Goal: Task Accomplishment & Management: Manage account settings

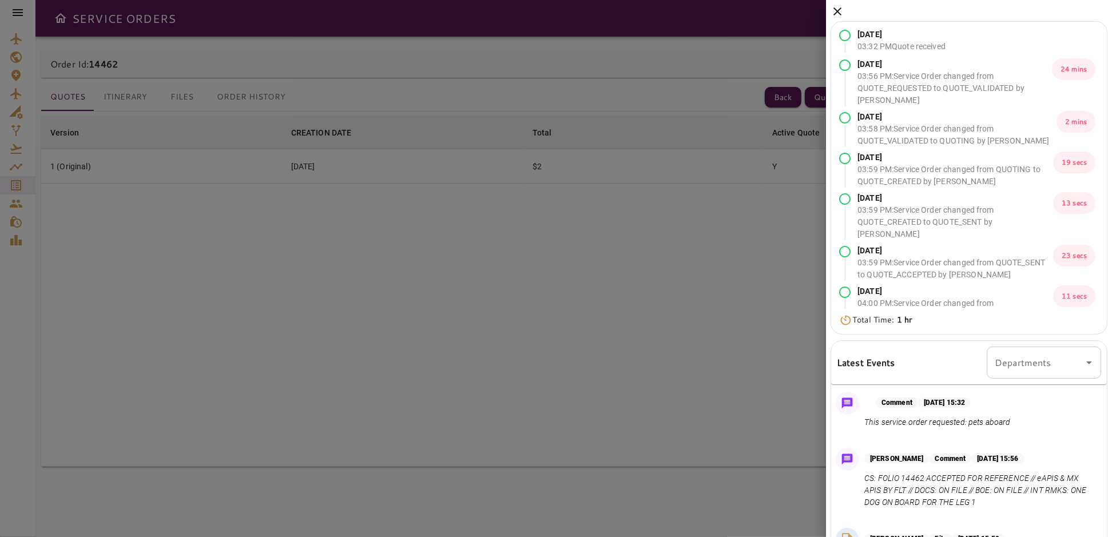
scroll to position [123, 0]
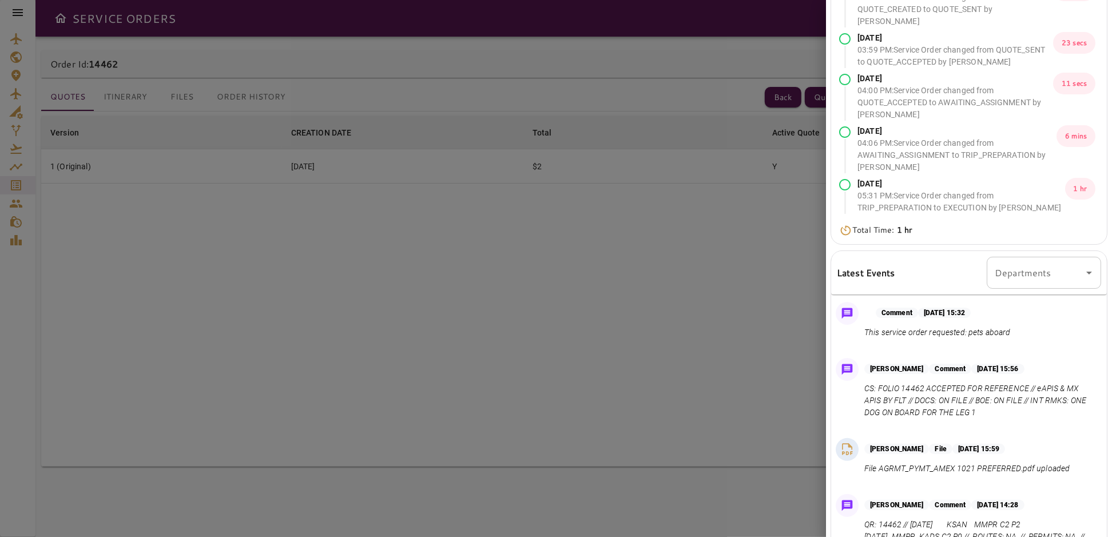
click at [427, 297] on div at bounding box center [556, 268] width 1112 height 537
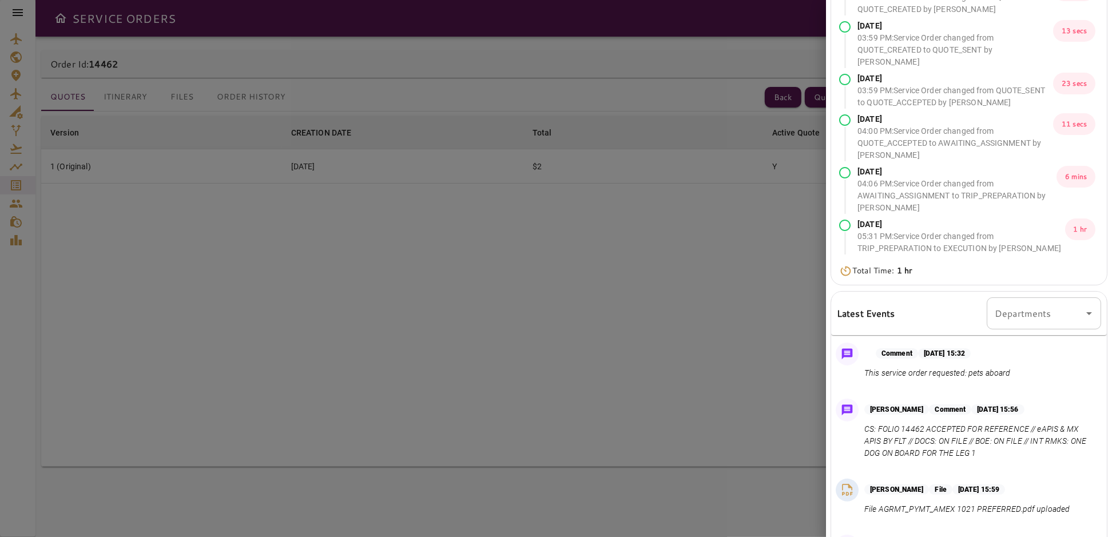
scroll to position [0, 0]
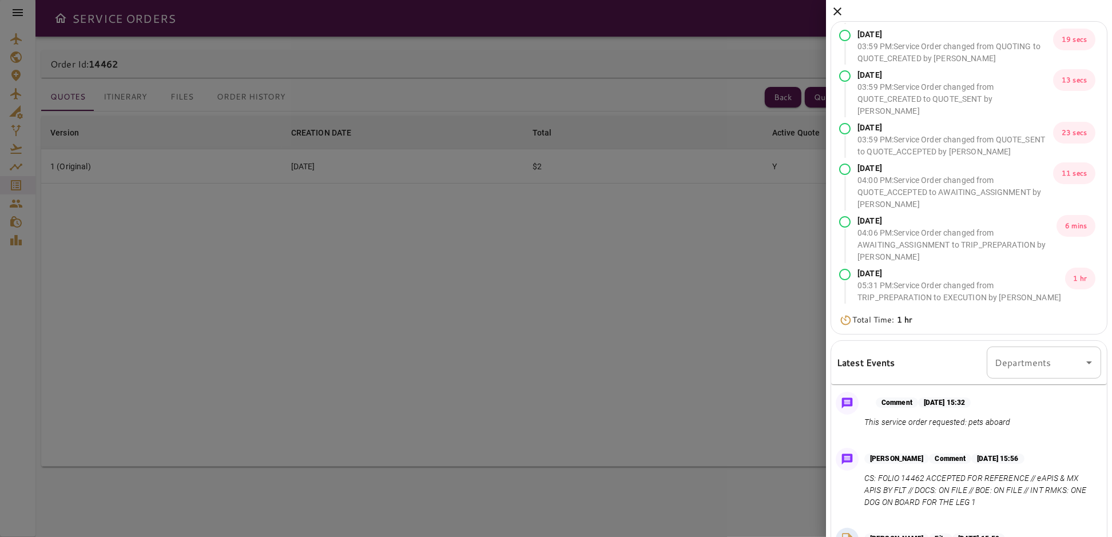
click at [838, 7] on icon at bounding box center [838, 12] width 14 height 14
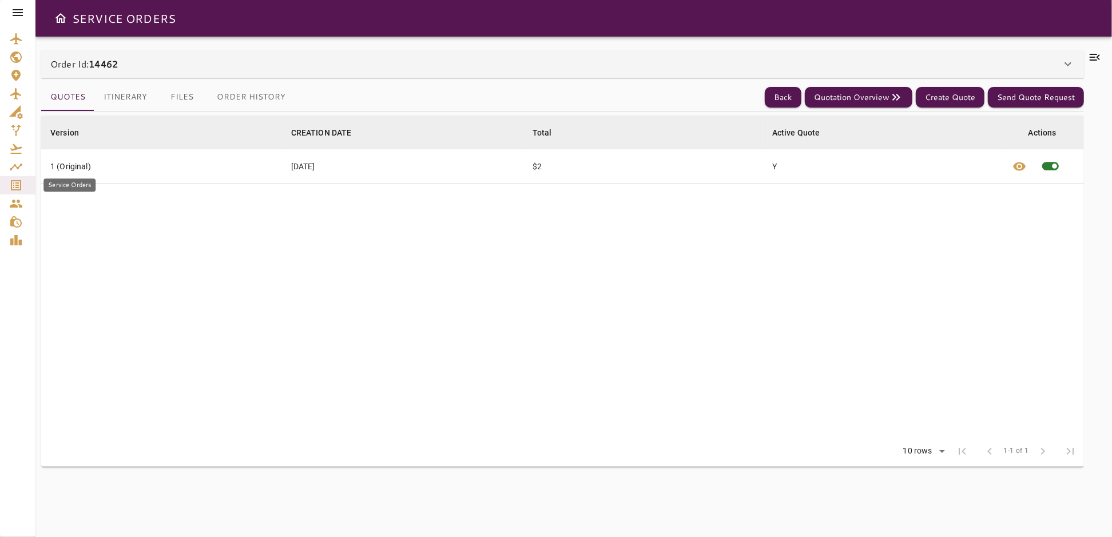
click at [16, 185] on icon "Service Orders" at bounding box center [16, 185] width 10 height 10
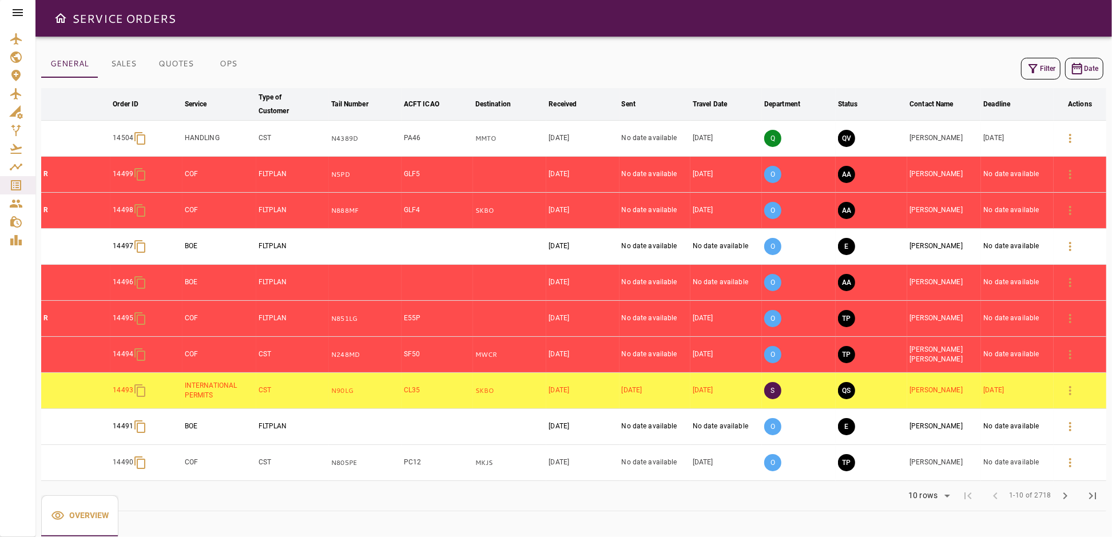
click at [1042, 70] on button "Filter" at bounding box center [1040, 69] width 39 height 22
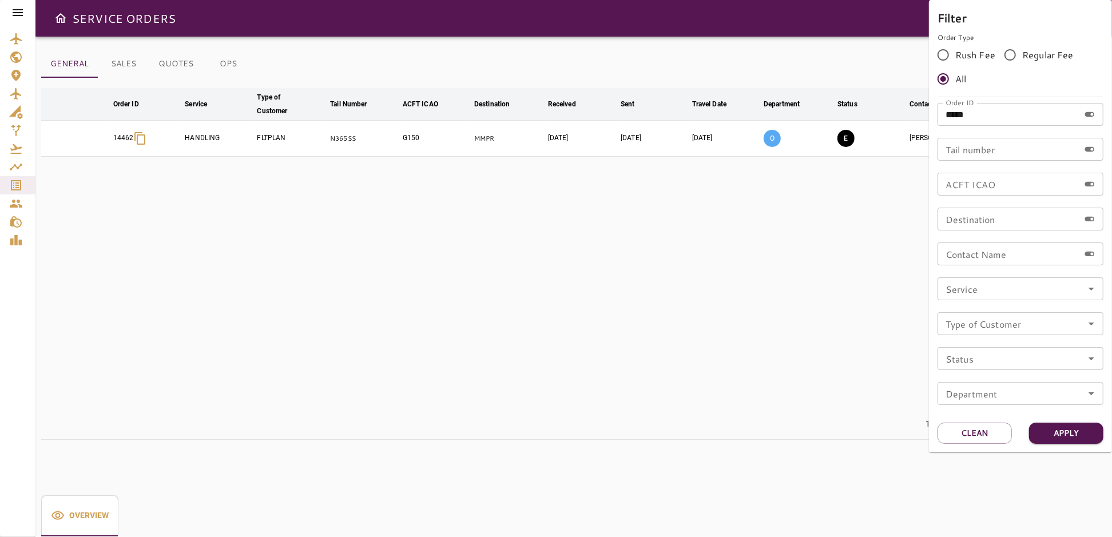
drag, startPoint x: 971, startPoint y: 116, endPoint x: 898, endPoint y: 113, distance: 72.2
click at [898, 113] on div "Filter Order Type Rush Fee Regular Fee All Order ID ***** Order ID Tail number …" at bounding box center [556, 268] width 1112 height 537
type input "*****"
click at [1058, 430] on button "Apply" at bounding box center [1067, 433] width 74 height 21
click at [632, 339] on div at bounding box center [556, 268] width 1112 height 537
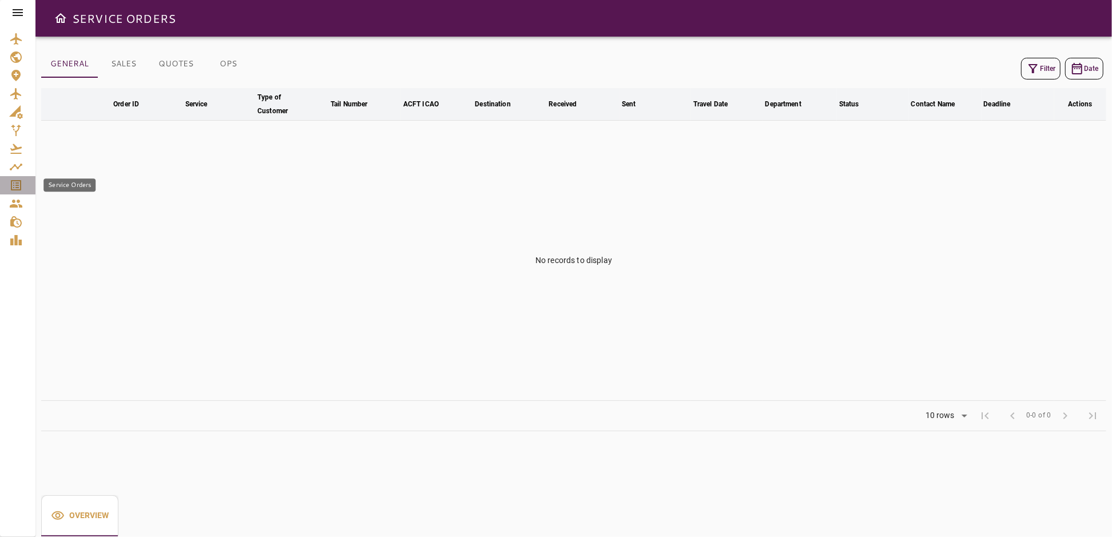
click at [10, 183] on icon "Service Orders" at bounding box center [16, 186] width 14 height 14
click at [19, 182] on icon "Service Orders" at bounding box center [16, 186] width 14 height 14
drag, startPoint x: 17, startPoint y: 13, endPoint x: 18, endPoint y: 29, distance: 16.1
click at [17, 13] on icon at bounding box center [18, 12] width 10 height 7
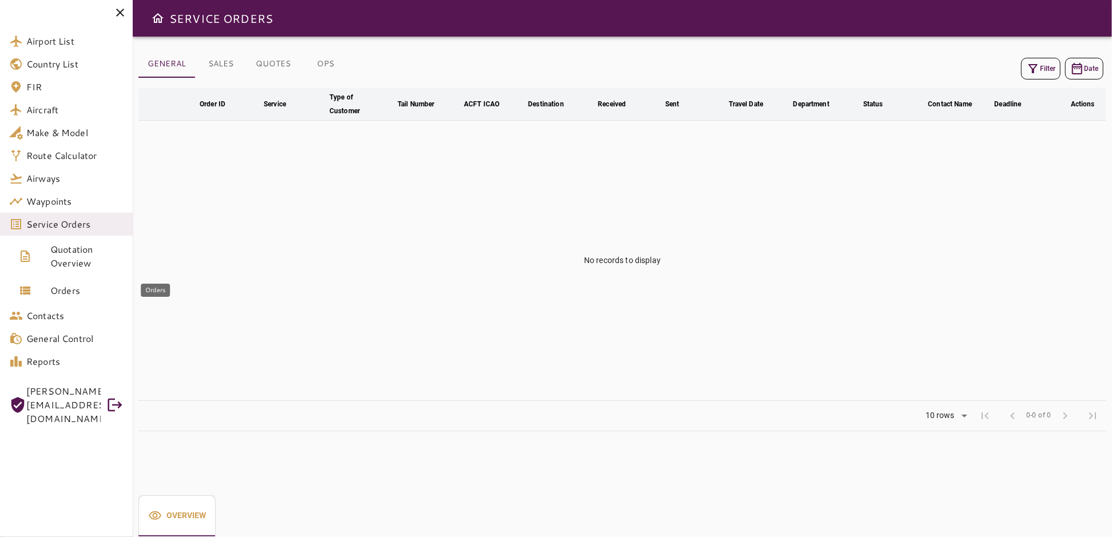
click at [72, 295] on span "Orders" at bounding box center [86, 291] width 73 height 14
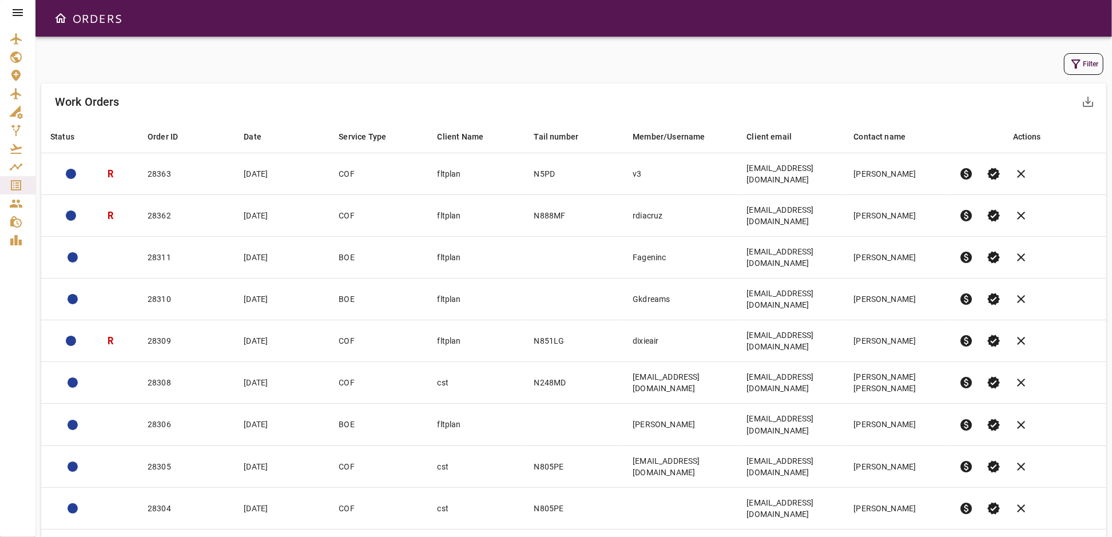
click at [1107, 62] on div "Filter Work Orders save_alt Status arrow_downward Order ID arrow_downward Date …" at bounding box center [573, 287] width 1077 height 501
click at [1072, 64] on icon "button" at bounding box center [1077, 64] width 14 height 14
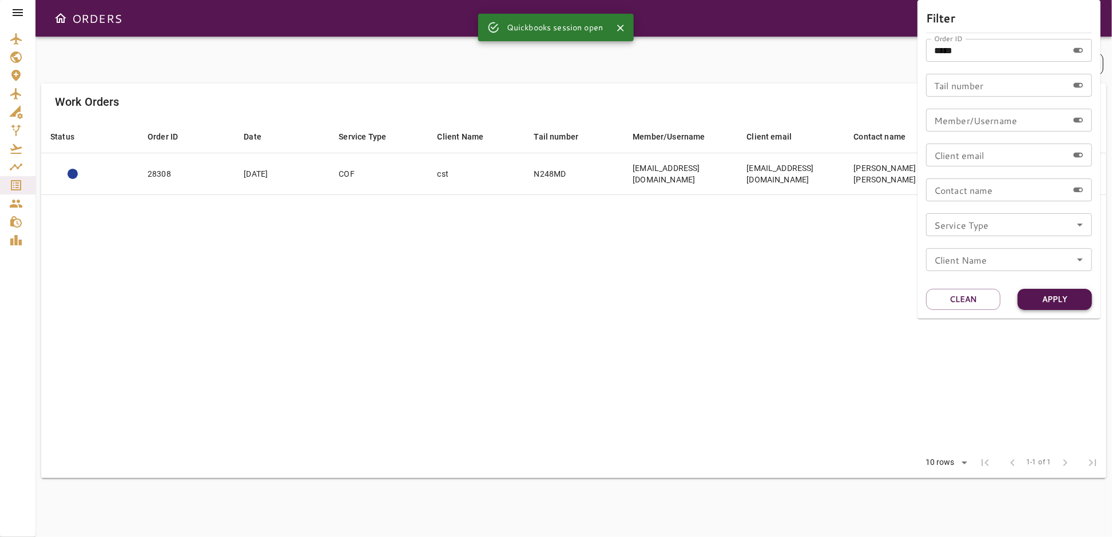
click at [1051, 297] on button "Apply" at bounding box center [1055, 299] width 74 height 21
click at [623, 252] on div at bounding box center [556, 268] width 1112 height 537
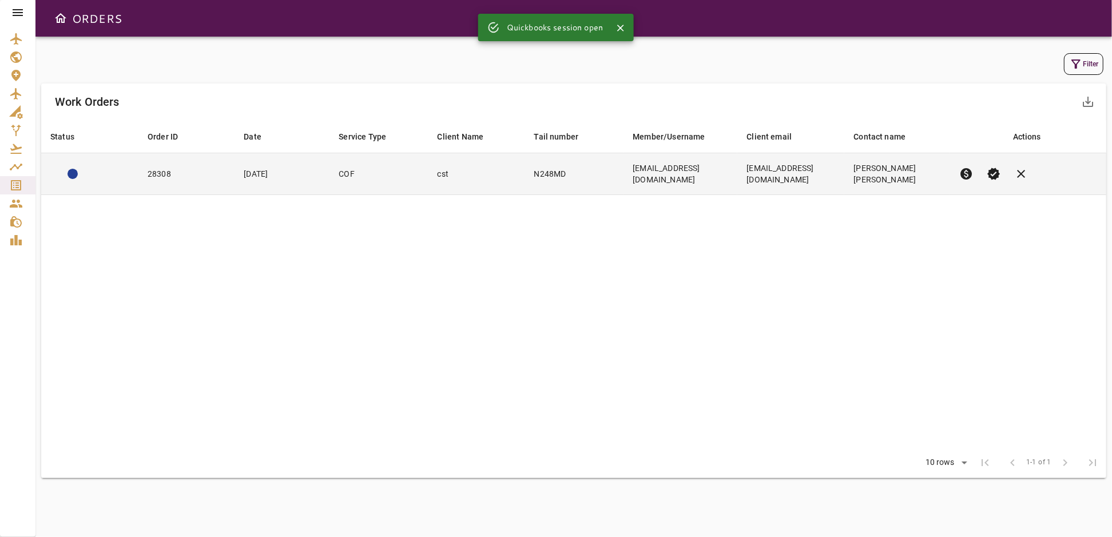
click at [368, 175] on td "COF" at bounding box center [379, 174] width 98 height 42
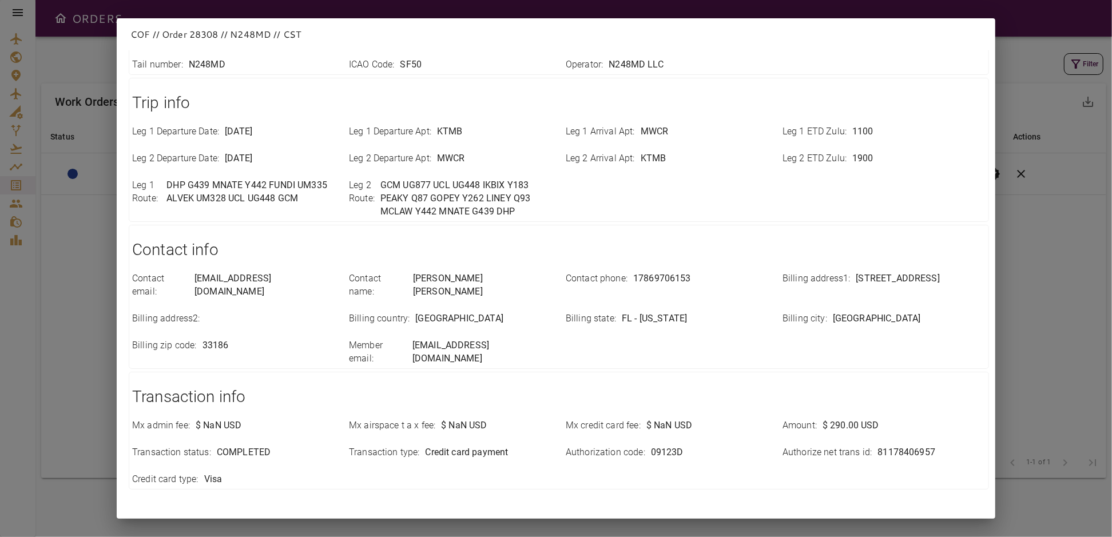
scroll to position [262, 0]
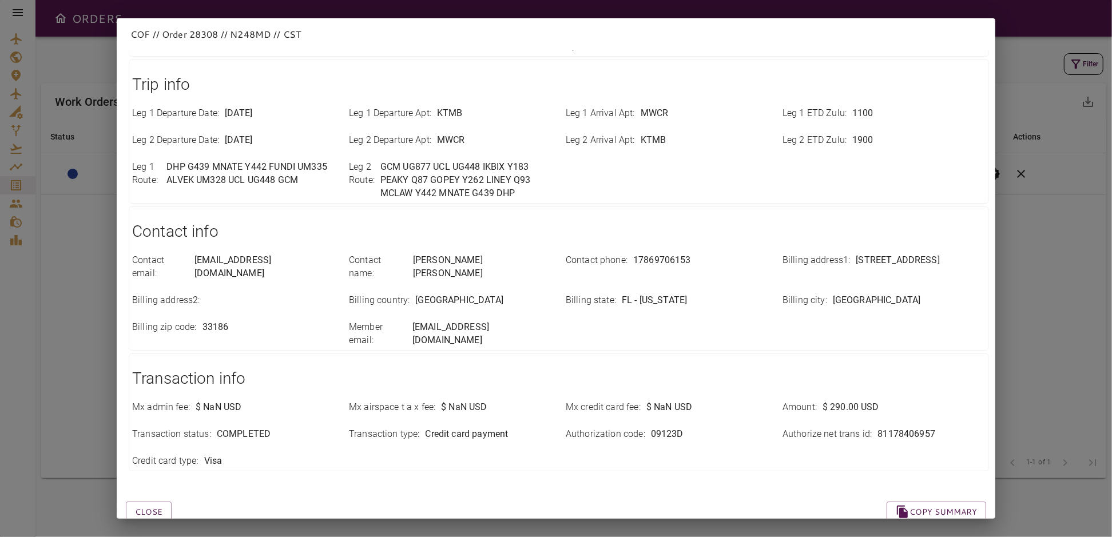
click at [1043, 185] on div "COF // Order 28308 // N248MD // CST Close Copy summary Order info Order id : 28…" at bounding box center [556, 268] width 1112 height 537
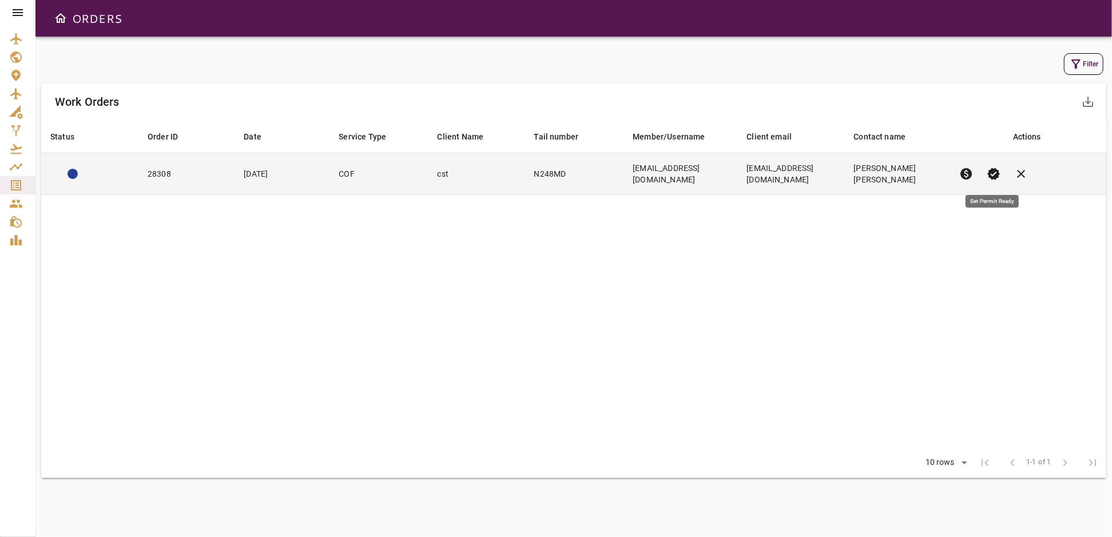
click at [994, 171] on span "verified" at bounding box center [995, 174] width 14 height 14
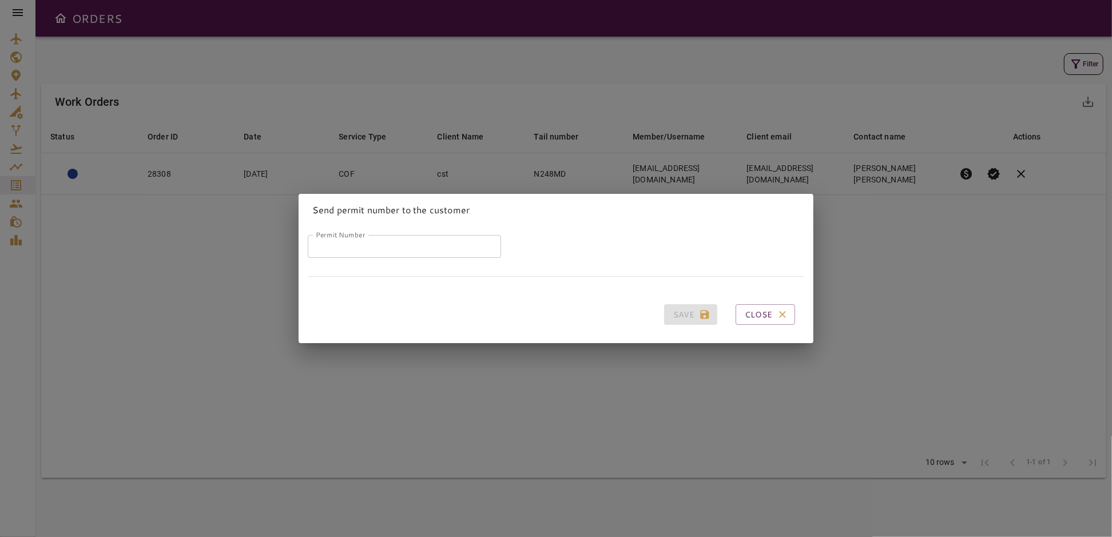
click at [402, 247] on input "Permit Number" at bounding box center [404, 246] width 193 height 23
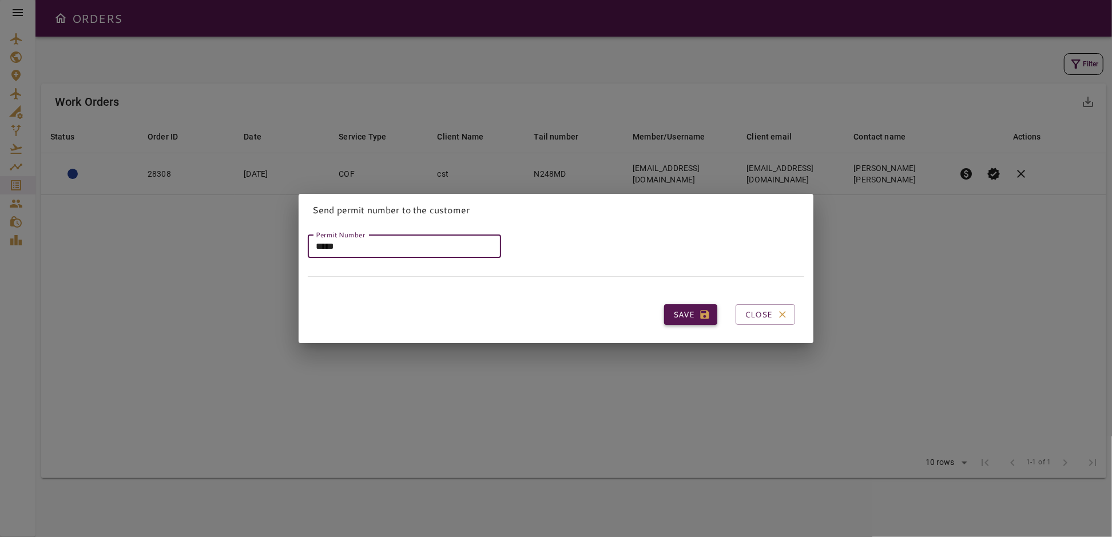
type input "*****"
click at [678, 314] on button "Save" at bounding box center [690, 314] width 53 height 21
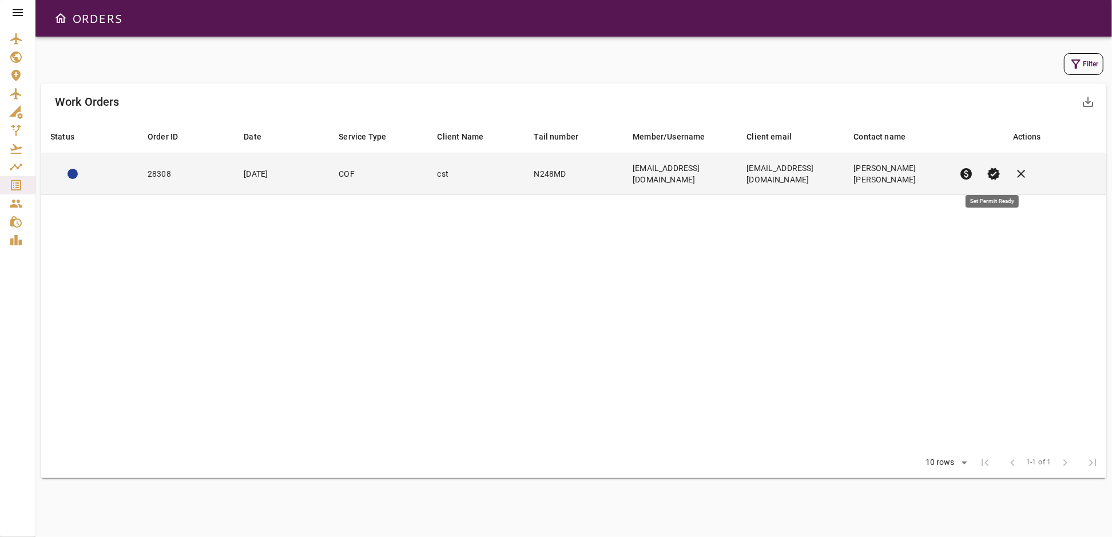
click at [992, 173] on span "verified" at bounding box center [995, 174] width 14 height 14
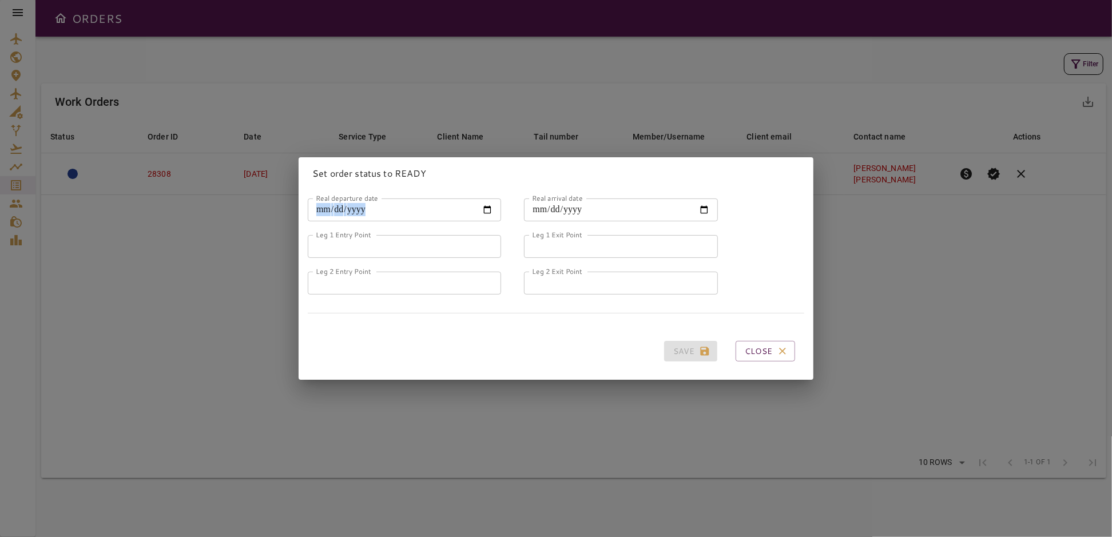
drag, startPoint x: 482, startPoint y: 172, endPoint x: 498, endPoint y: 197, distance: 29.4
click at [498, 197] on div "Set order status to READY Real departure date Real departure date Real arrival …" at bounding box center [556, 268] width 515 height 223
click at [484, 205] on input "Real departure date" at bounding box center [404, 210] width 193 height 23
click at [469, 342] on div "Save Close" at bounding box center [556, 351] width 497 height 39
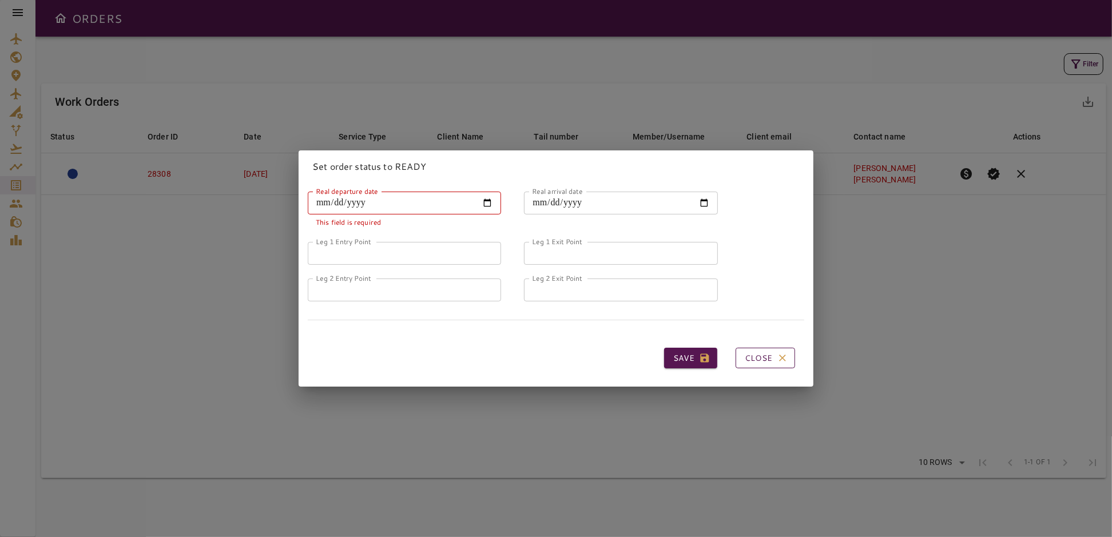
click at [763, 353] on button "Close" at bounding box center [766, 358] width 60 height 21
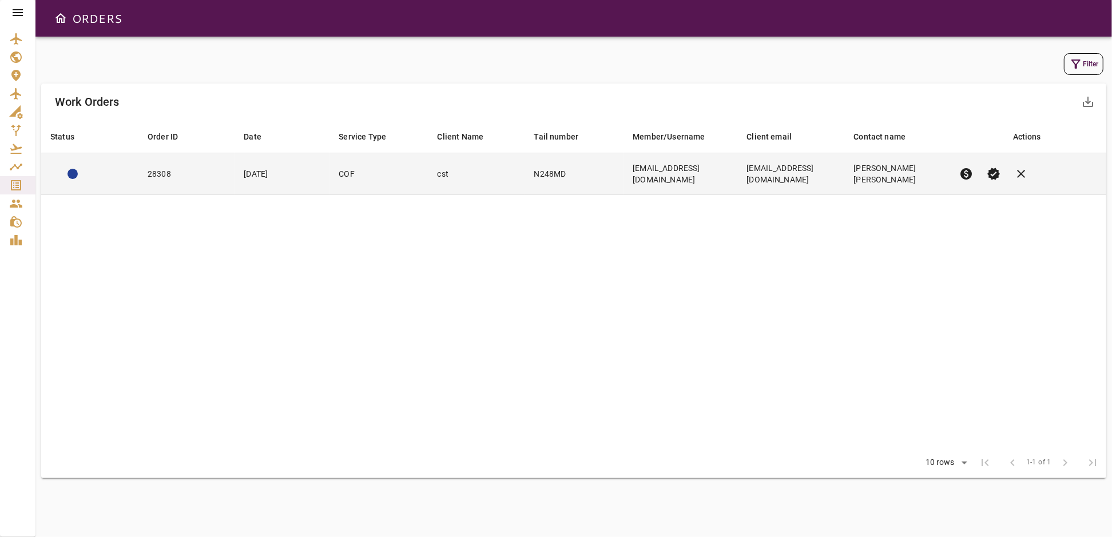
click at [993, 171] on span "verified" at bounding box center [995, 174] width 14 height 14
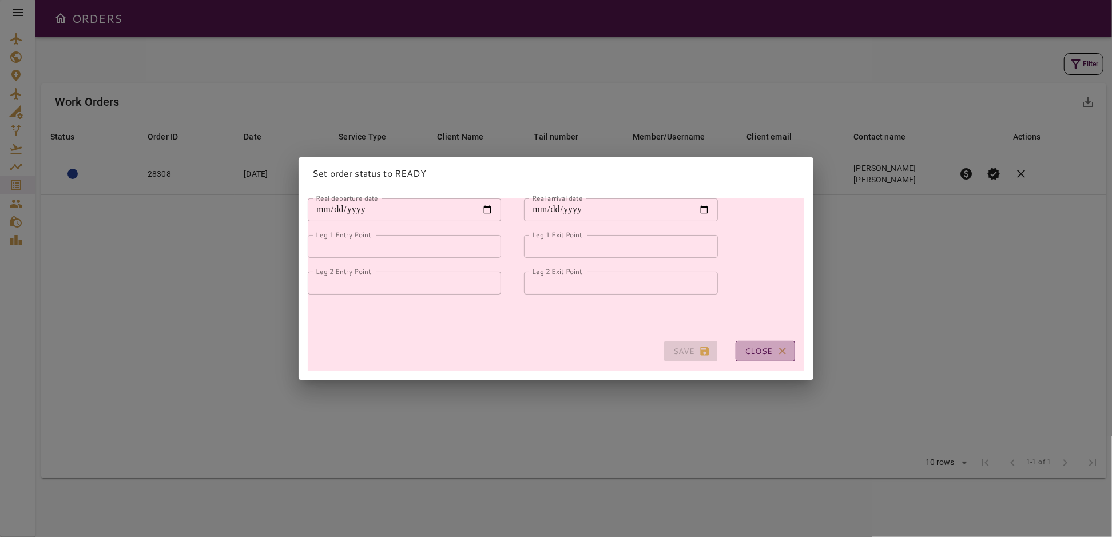
click at [753, 347] on button "Close" at bounding box center [766, 351] width 60 height 21
